Goal: Task Accomplishment & Management: Use online tool/utility

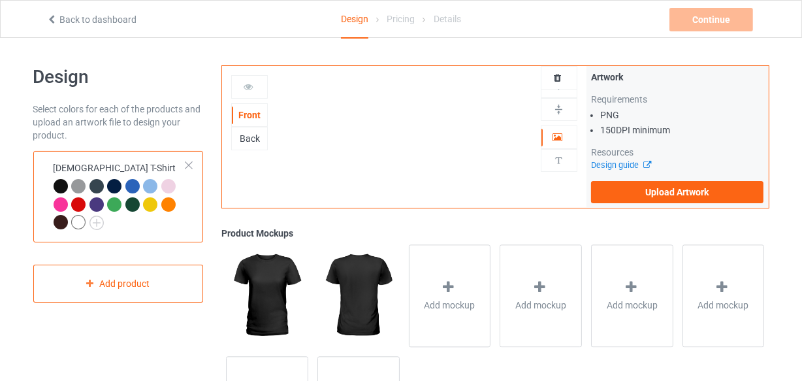
click at [94, 157] on td "[DEMOGRAPHIC_DATA] T-Shirt" at bounding box center [120, 196] width 148 height 81
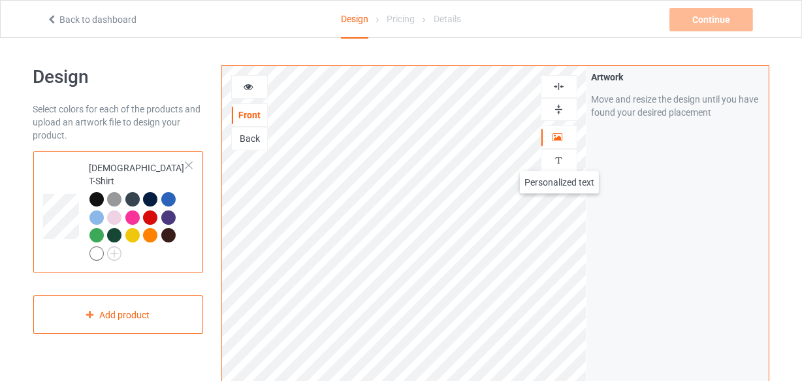
click at [560, 158] on img at bounding box center [558, 160] width 12 height 12
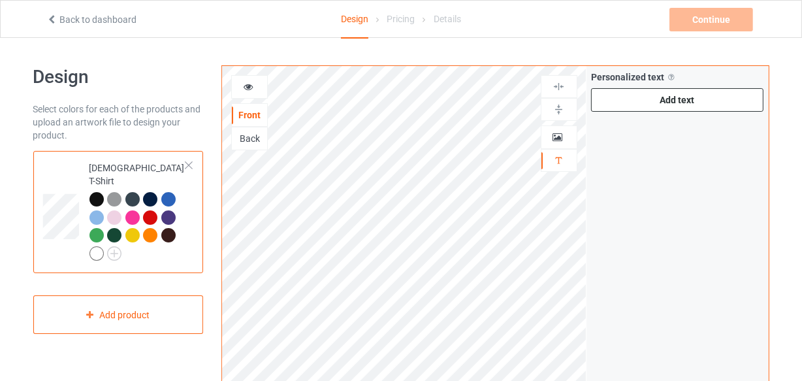
click at [638, 107] on div "Add text" at bounding box center [677, 100] width 173 height 24
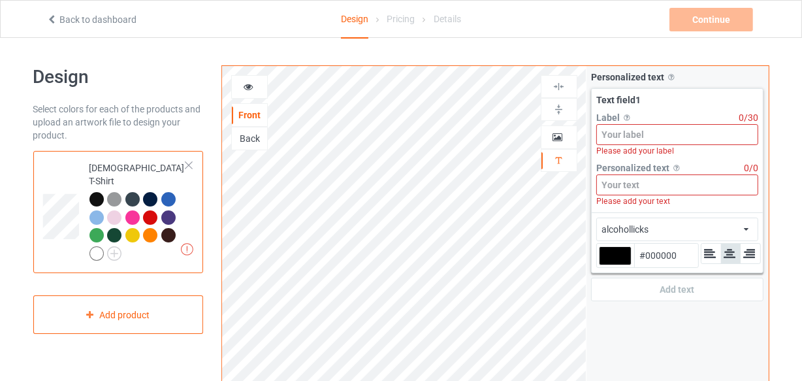
click at [639, 138] on input at bounding box center [677, 134] width 163 height 21
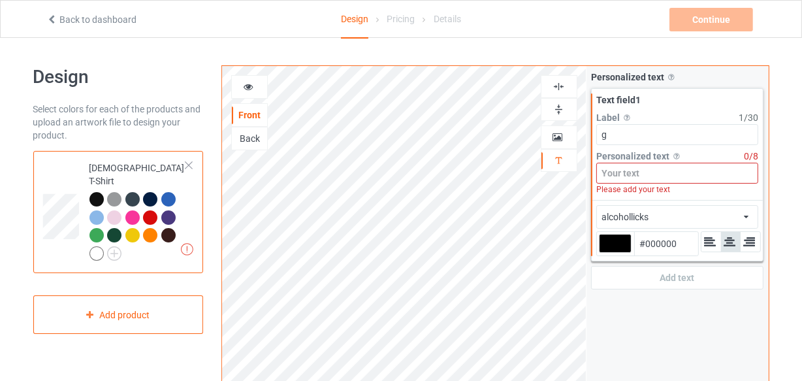
type input "g"
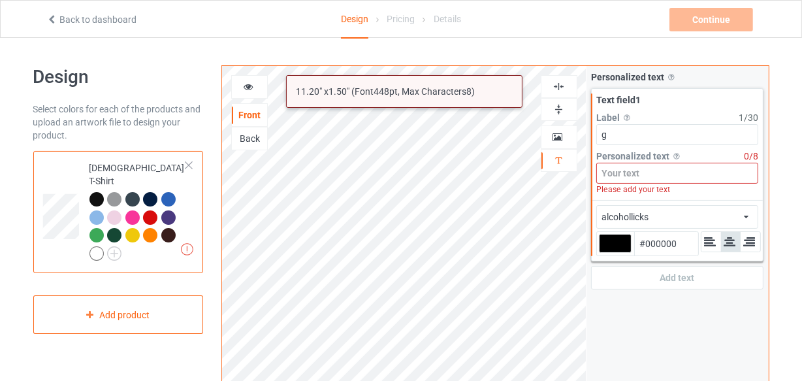
click at [639, 174] on input at bounding box center [677, 173] width 163 height 21
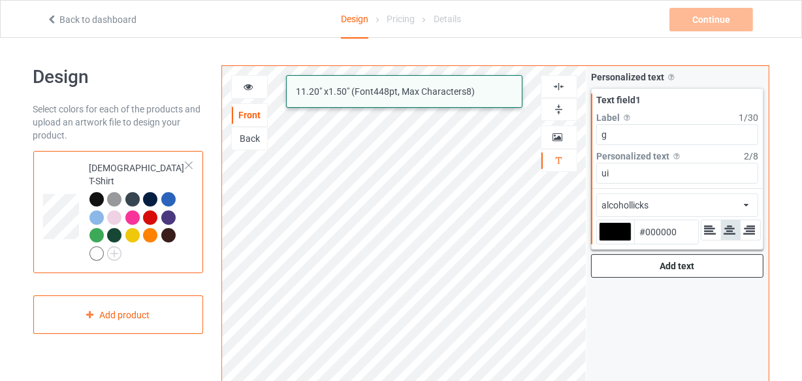
type input "ui"
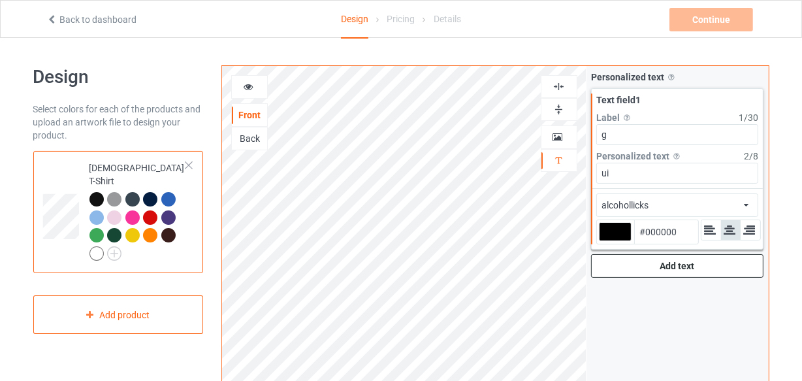
click at [703, 265] on div "Add text" at bounding box center [677, 266] width 173 height 24
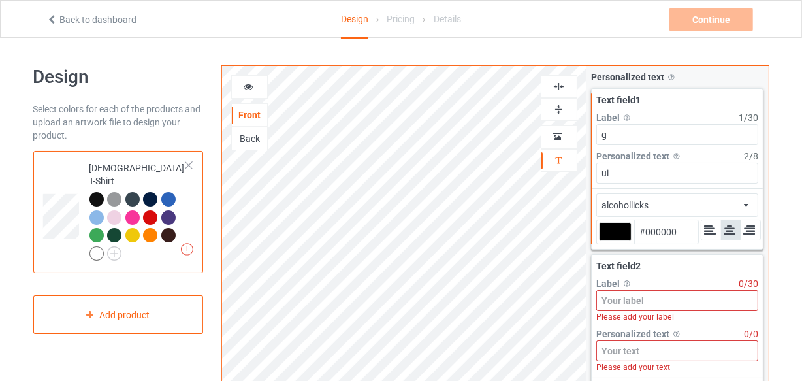
click at [718, 97] on div "Text field 1" at bounding box center [677, 99] width 163 height 13
click at [617, 240] on div at bounding box center [615, 231] width 33 height 19
click at [617, 241] on input "#000000" at bounding box center [615, 250] width 33 height 18
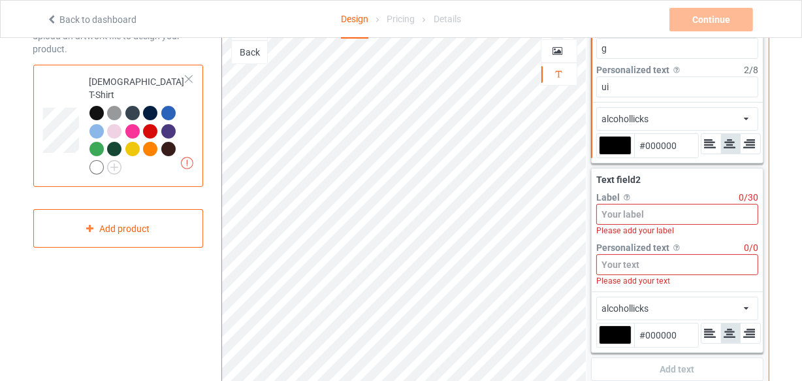
scroll to position [118, 0]
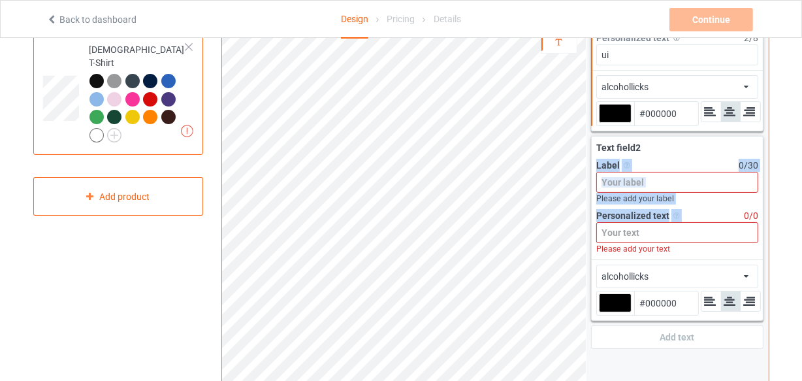
drag, startPoint x: 725, startPoint y: 150, endPoint x: 686, endPoint y: 212, distance: 73.9
click at [686, 212] on div "Text field 2 Label Personalized text label on the campaign buy page 0 / 30 Plea…" at bounding box center [678, 197] width 172 height 123
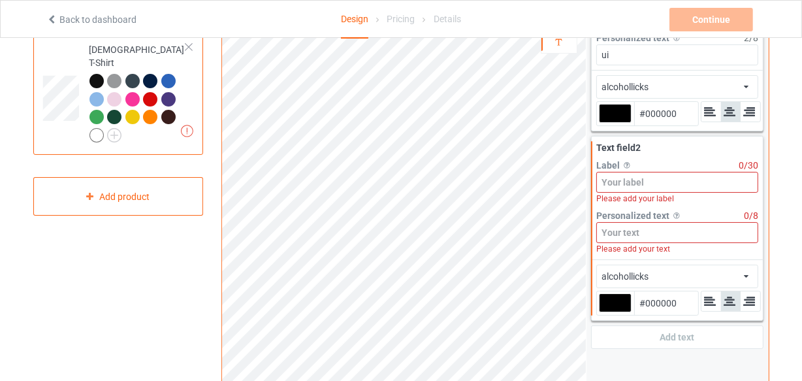
click at [770, 223] on div "alcohollicks Front Back Artwork Personalized text Personalized text Allow custo…" at bounding box center [495, 323] width 566 height 771
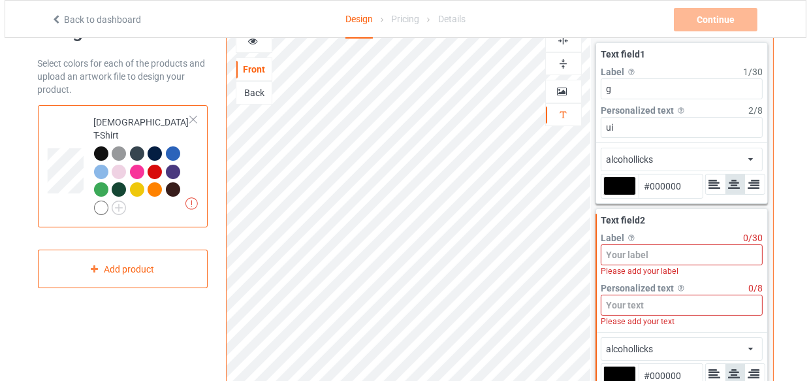
scroll to position [0, 0]
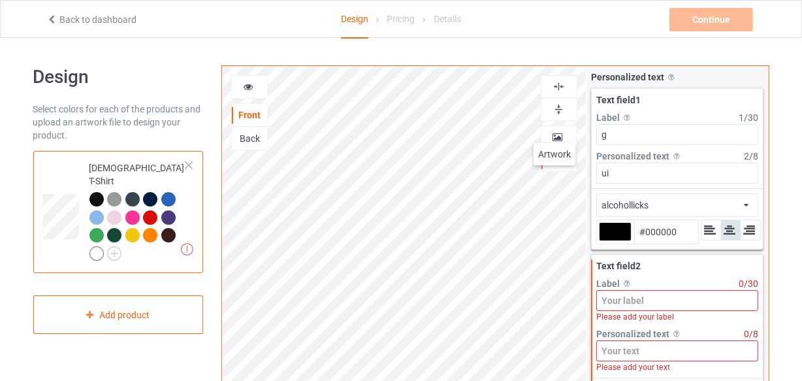
click at [554, 131] on icon at bounding box center [557, 135] width 11 height 9
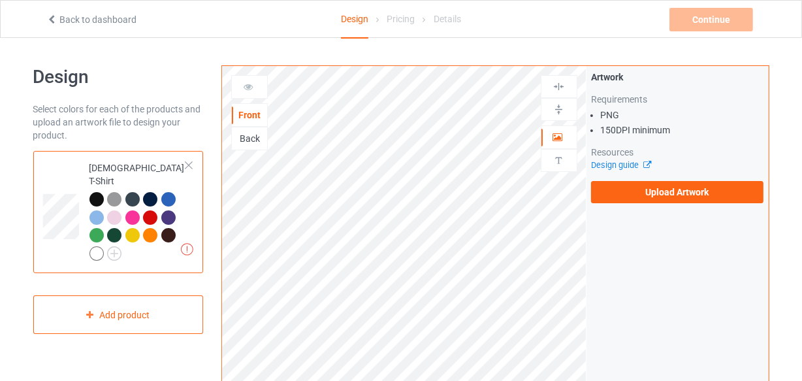
click at [259, 136] on div "Back" at bounding box center [249, 138] width 35 height 13
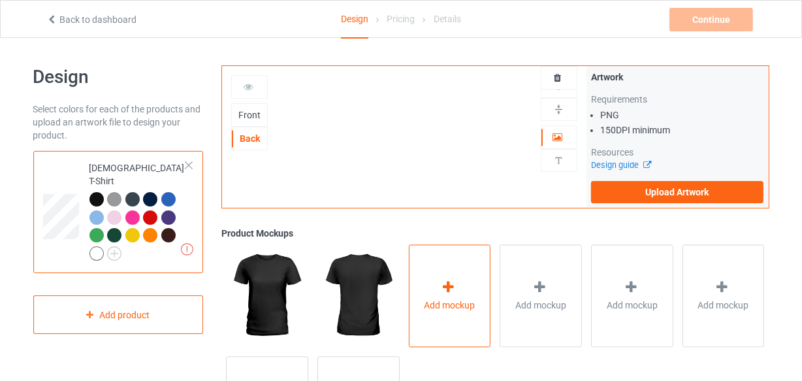
click at [451, 255] on div "Add mockup" at bounding box center [450, 295] width 82 height 103
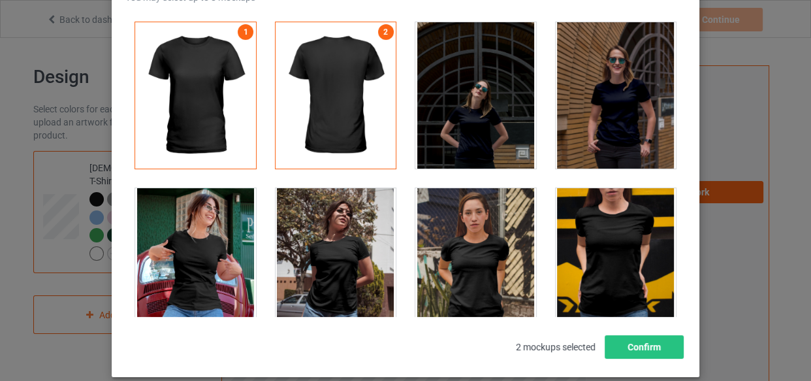
click at [744, 229] on div "Select mockups visible on campaign page You may select up to 8 mockups 1 2 2 mo…" at bounding box center [405, 190] width 811 height 381
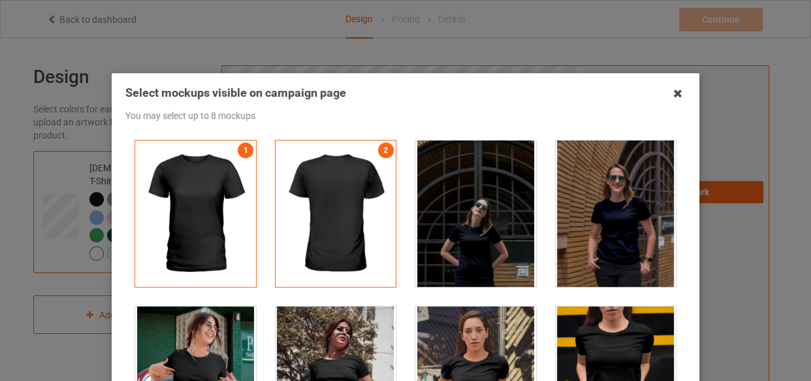
click at [675, 93] on icon at bounding box center [677, 93] width 21 height 21
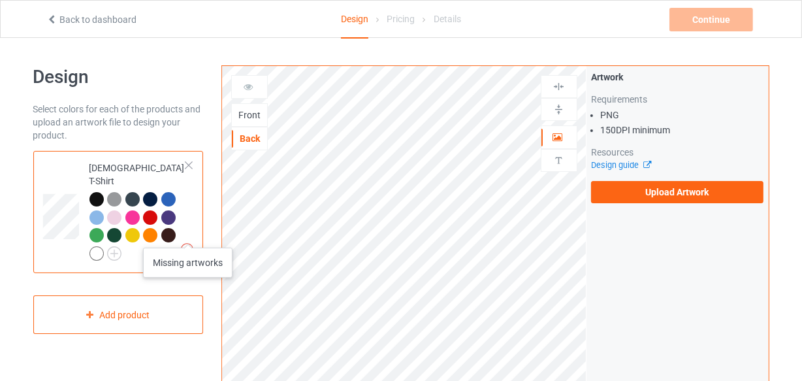
click at [188, 243] on img at bounding box center [187, 249] width 12 height 12
click at [705, 202] on div "Artwork Requirements PNG 150 DPI minimum Resources Design guide Upload Artwork" at bounding box center [677, 137] width 182 height 142
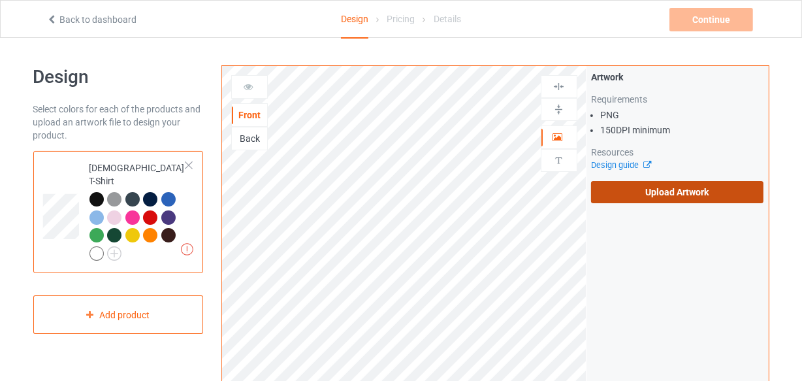
click at [704, 194] on label "Upload Artwork" at bounding box center [677, 192] width 173 height 22
click at [0, 0] on input "Upload Artwork" at bounding box center [0, 0] width 0 height 0
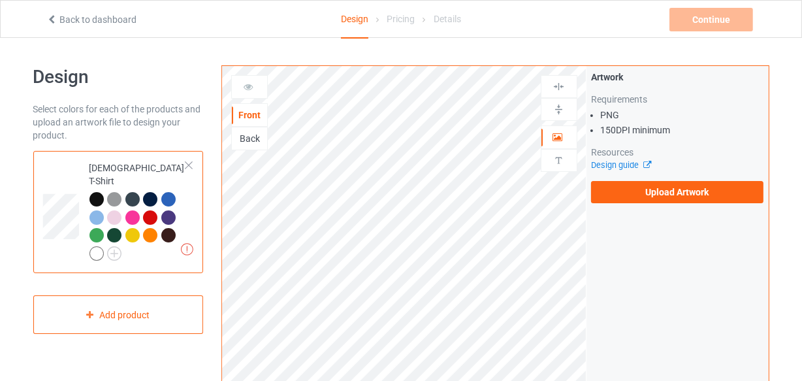
click at [90, 22] on link "Back to dashboard" at bounding box center [91, 19] width 90 height 10
